Goal: Information Seeking & Learning: Learn about a topic

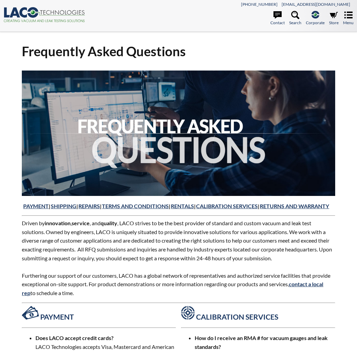
select select "Language Translate Widget"
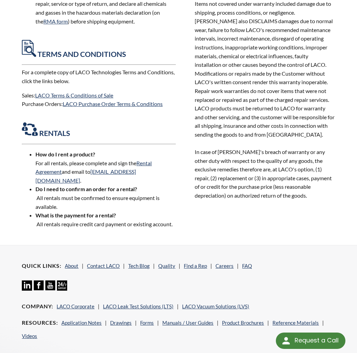
scroll to position [853, 0]
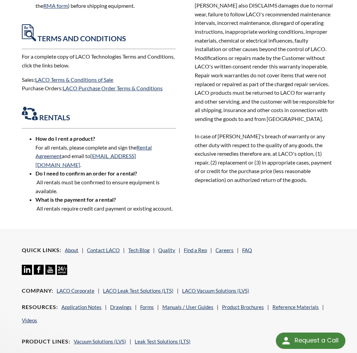
click at [309, 339] on div "Request a Call" at bounding box center [317, 341] width 44 height 16
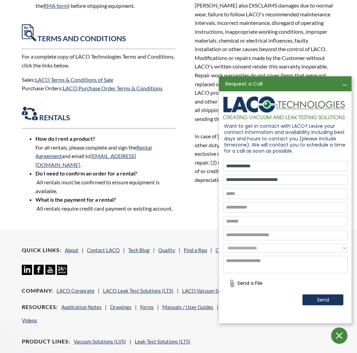
scroll to position [0, 0]
click at [159, 200] on li "What is the payment for a rental? All rentals require credit card payment or ex…" at bounding box center [105, 203] width 141 height 17
click at [342, 82] on icon at bounding box center [344, 84] width 8 height 8
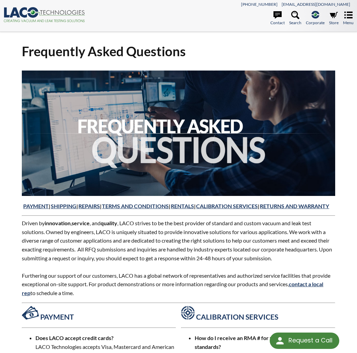
click at [31, 12] on icon ".cls-1{fill:#193661;}.cls-2{fill:#58595b;}.cls-3{fill:url(#radial-gradient);}.c…" at bounding box center [44, 14] width 82 height 15
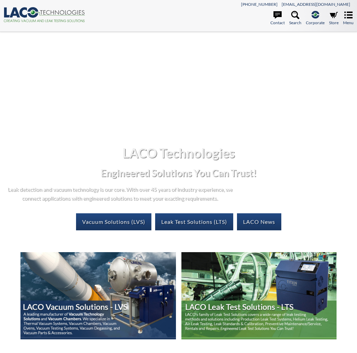
select select "Language Translate Widget"
